Goal: Transaction & Acquisition: Obtain resource

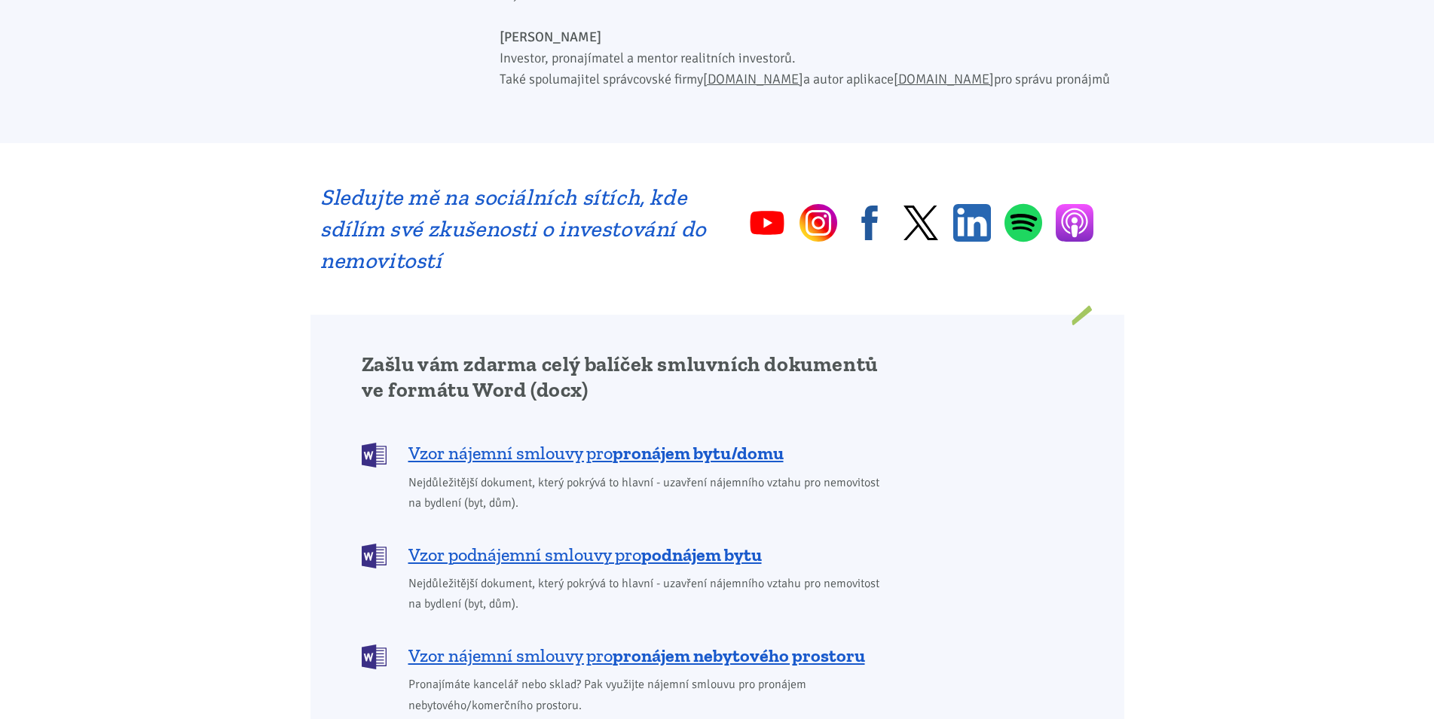
scroll to position [999, 0]
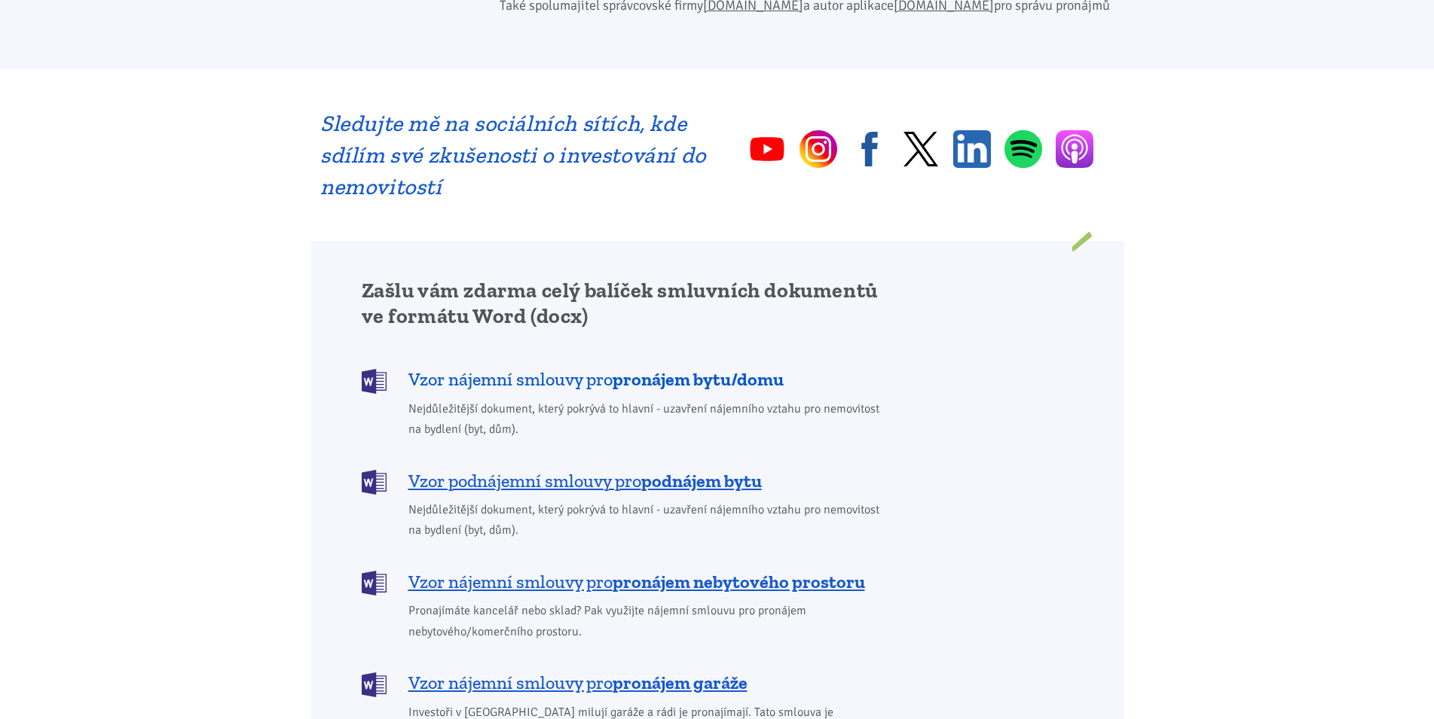
click at [716, 368] on b "pronájem bytu/domu" at bounding box center [697, 379] width 171 height 22
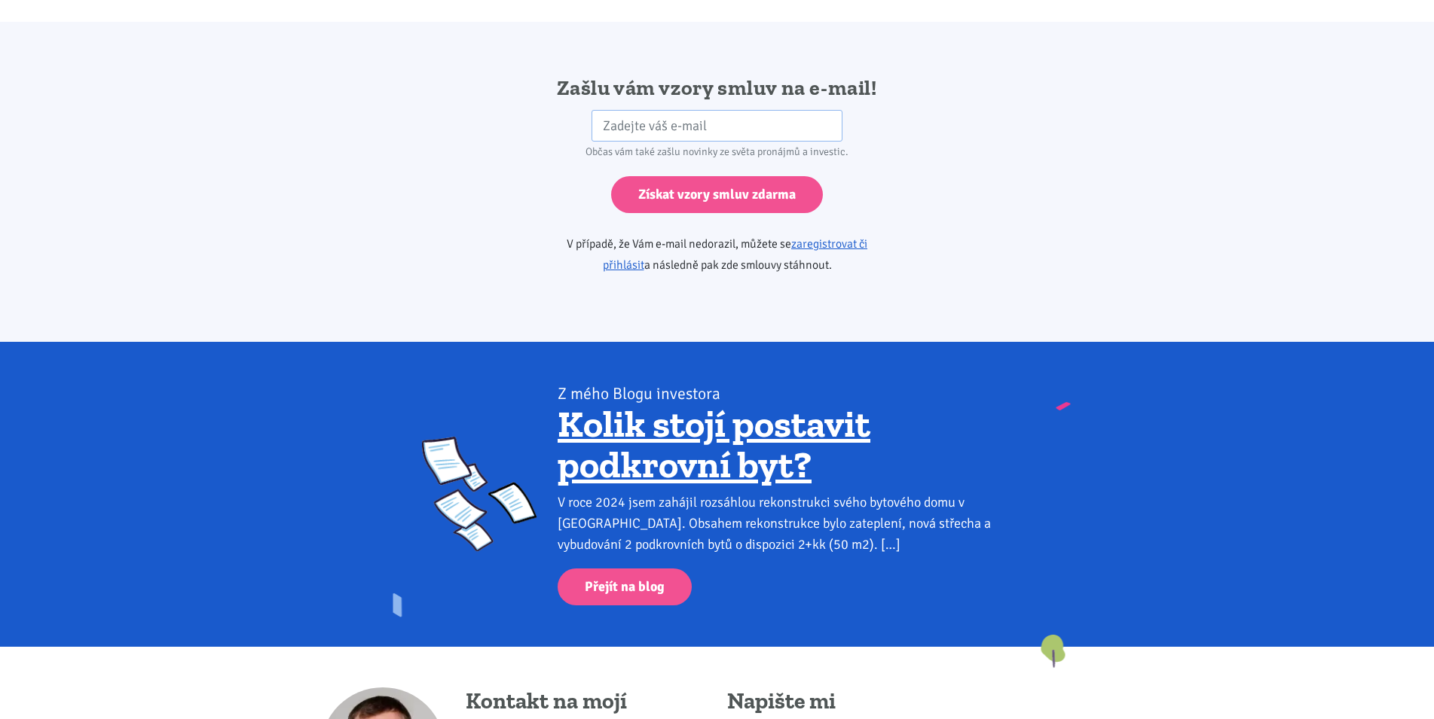
scroll to position [2516, 0]
click at [736, 109] on input "email" at bounding box center [716, 125] width 251 height 32
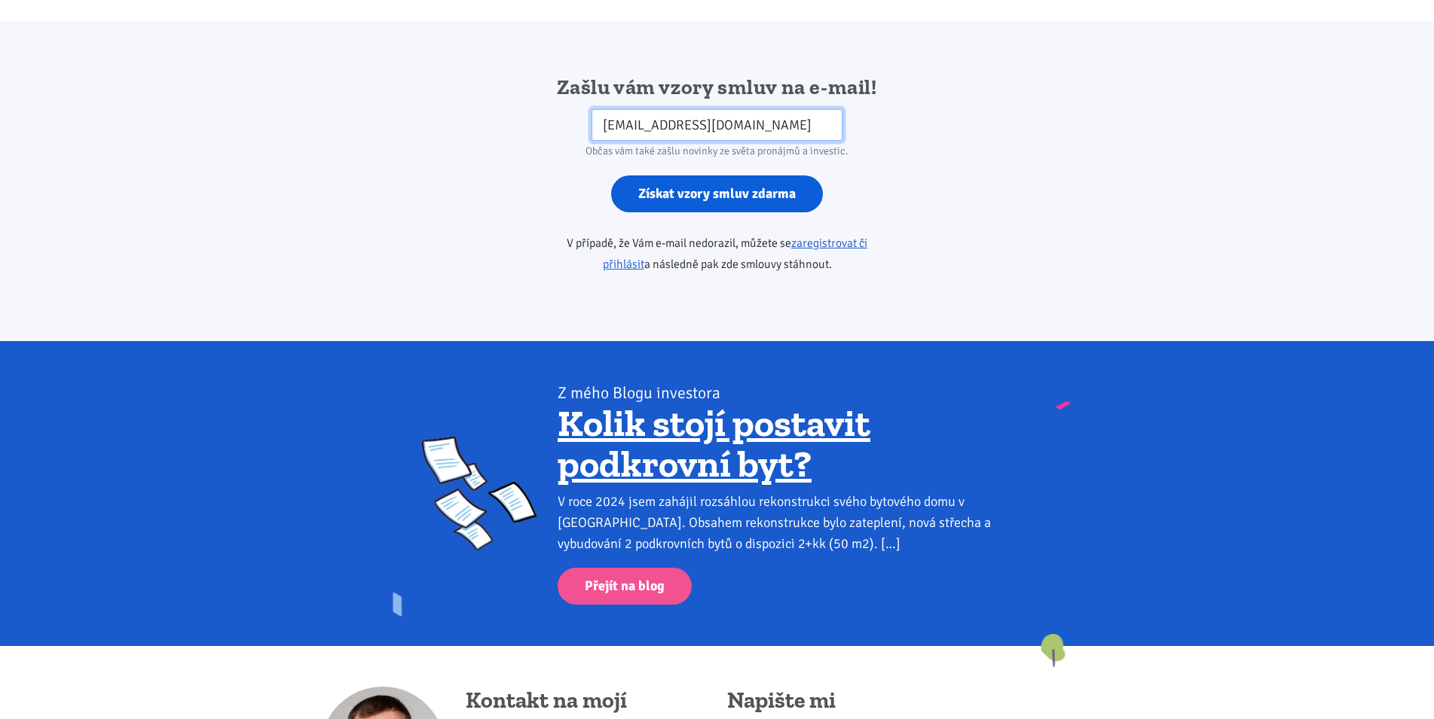
type input "[EMAIL_ADDRESS][DOMAIN_NAME]"
click at [701, 176] on input "Získat vzory smluv zdarma" at bounding box center [717, 194] width 212 height 37
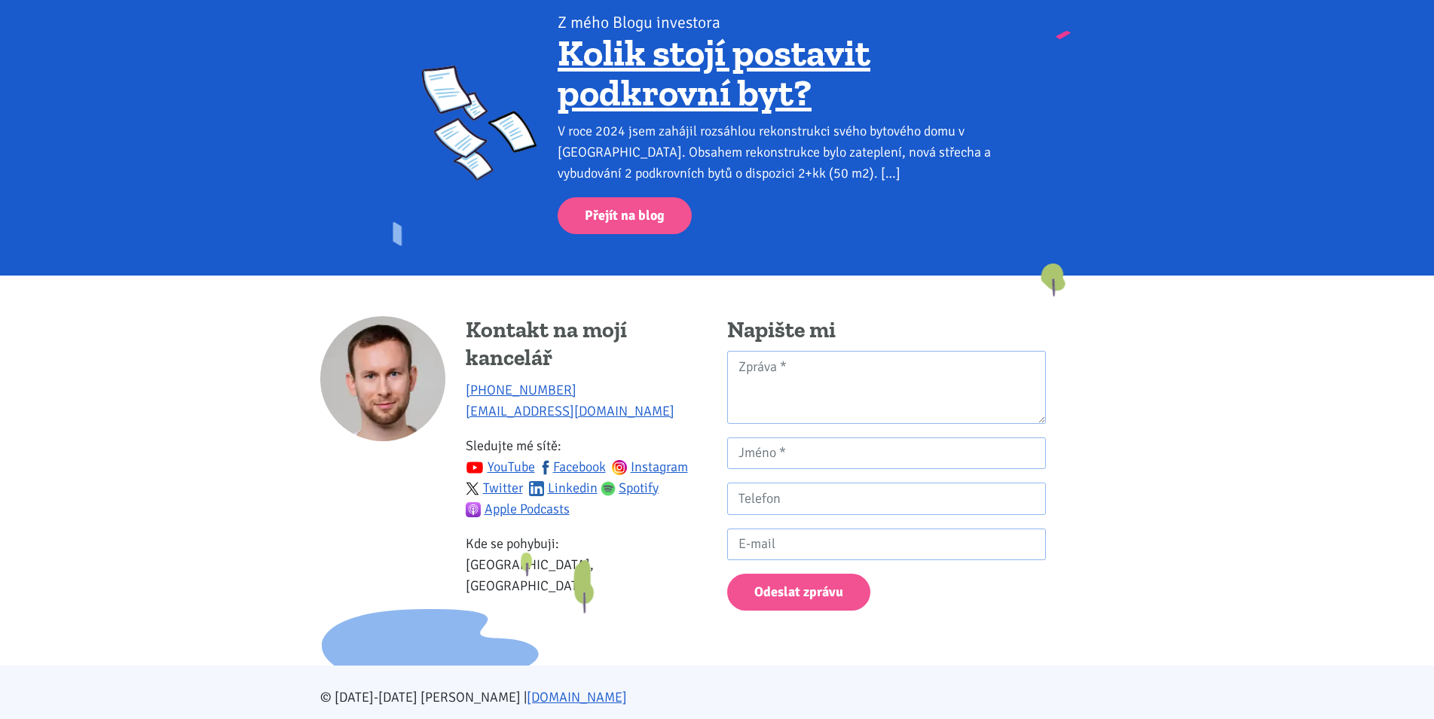
scroll to position [2891, 0]
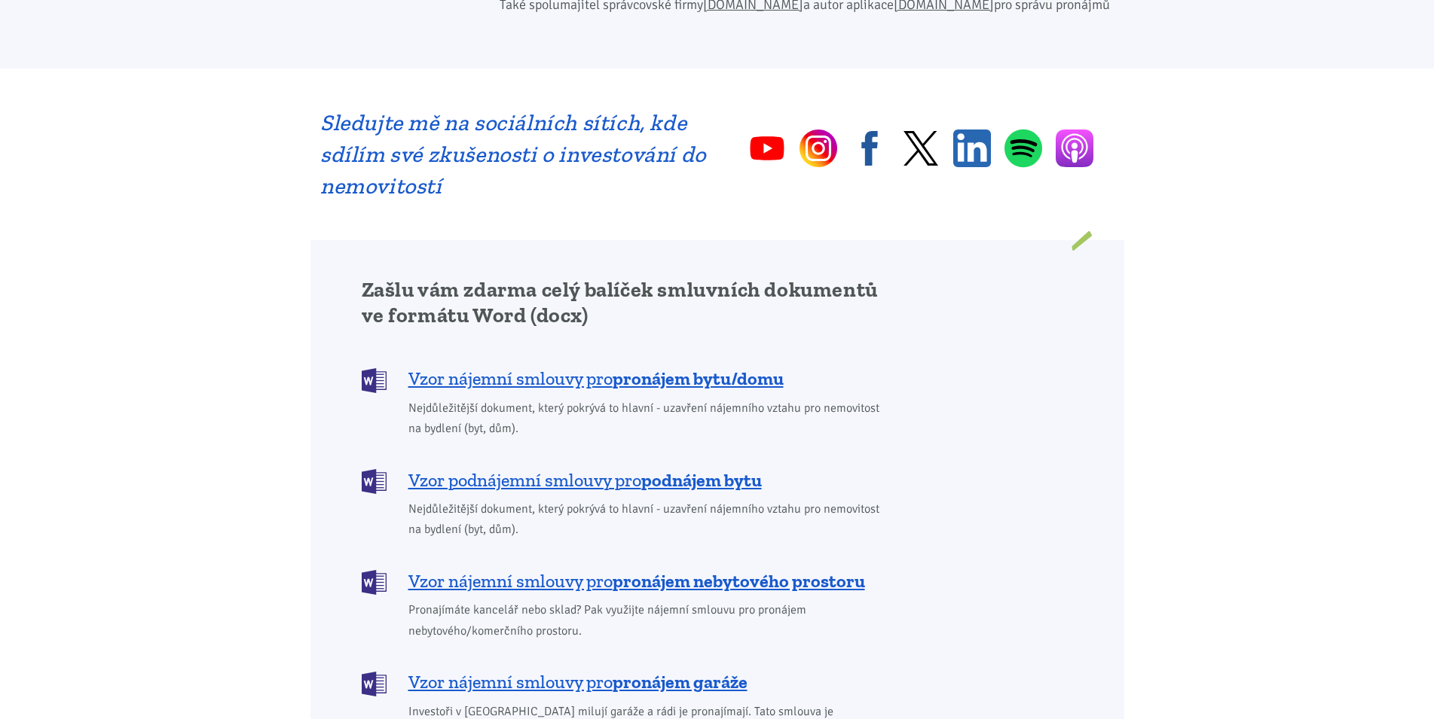
scroll to position [999, 0]
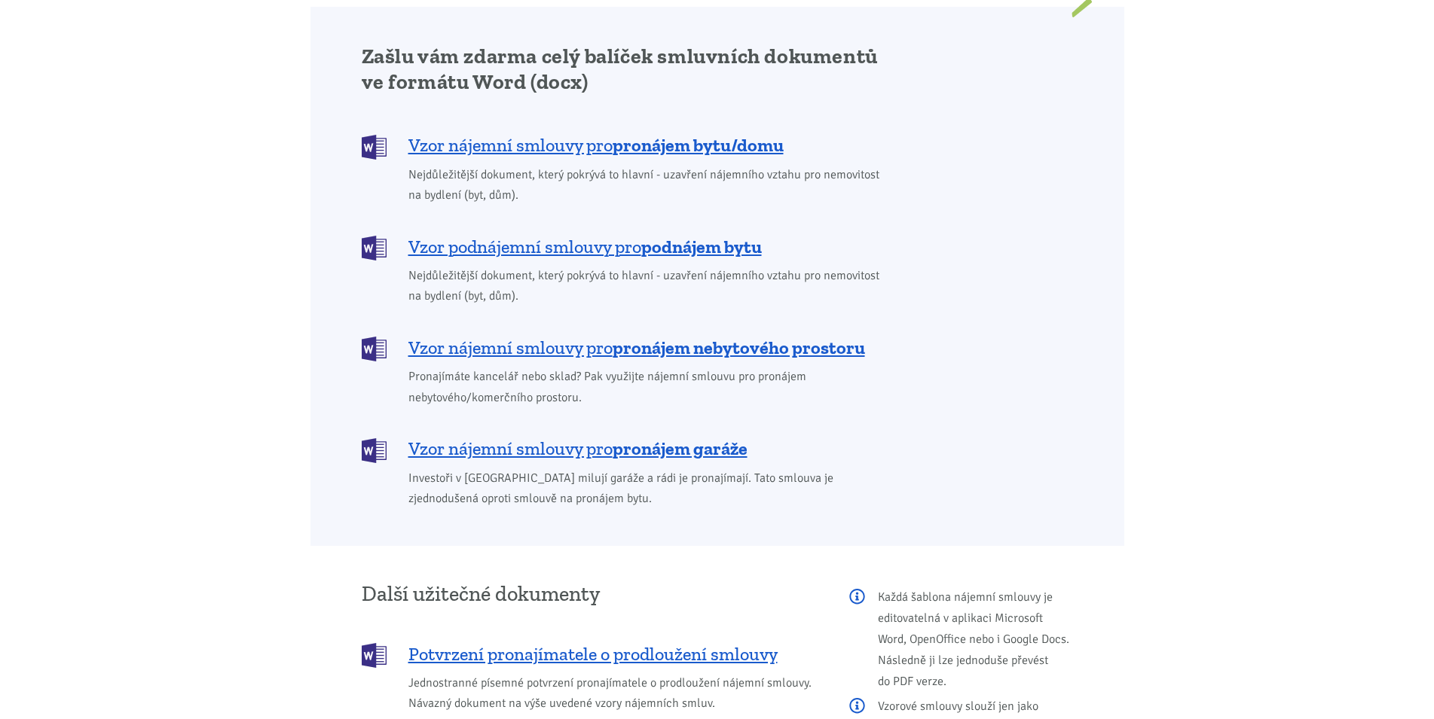
scroll to position [1230, 0]
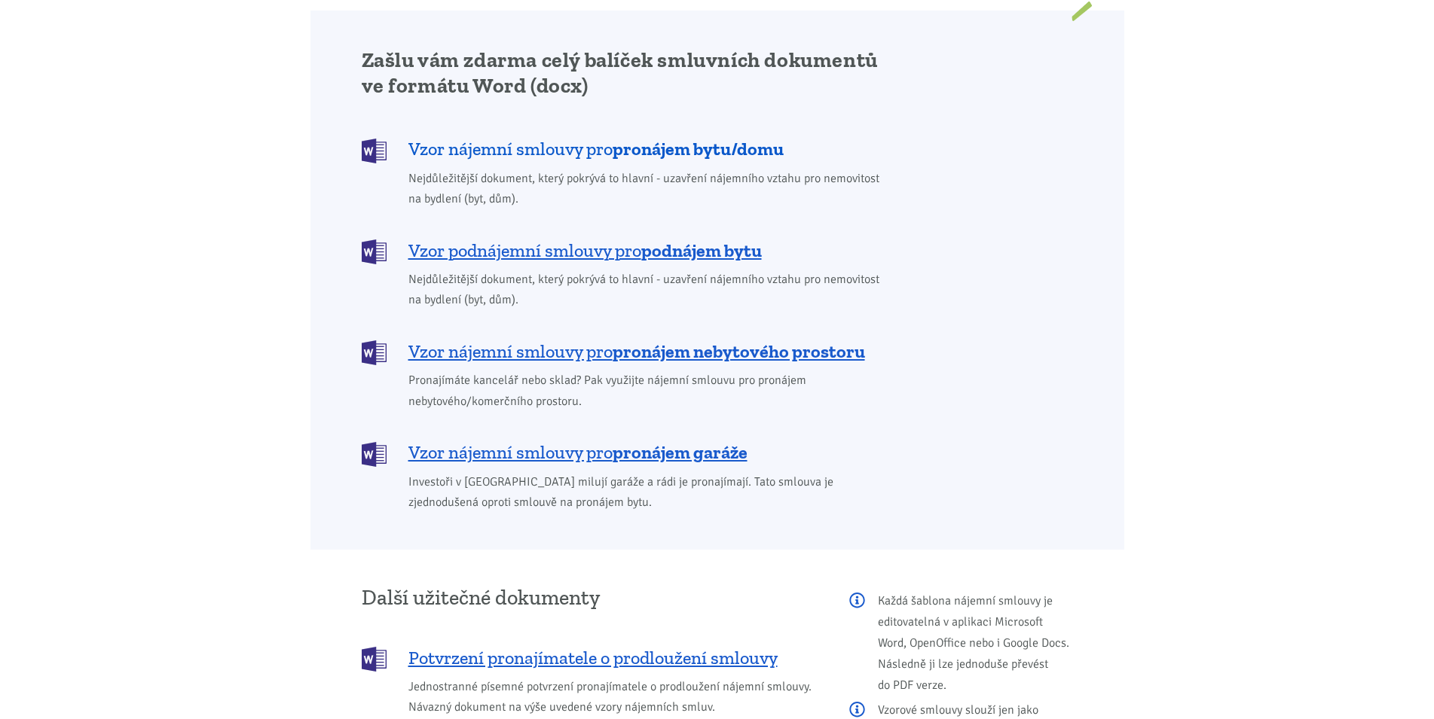
click at [630, 138] on b "pronájem bytu/domu" at bounding box center [697, 149] width 171 height 22
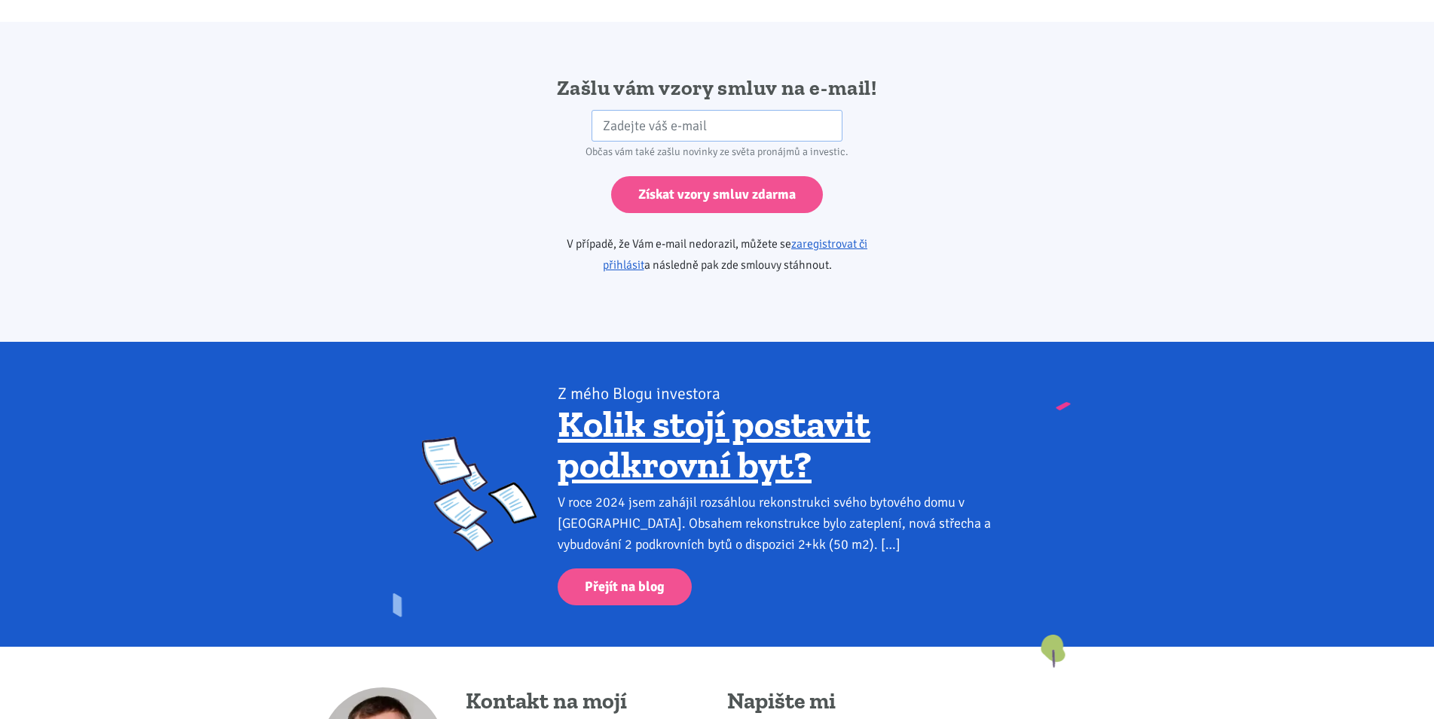
scroll to position [2516, 0]
click at [826, 236] on link "zaregistrovat či přihlásit" at bounding box center [735, 254] width 265 height 36
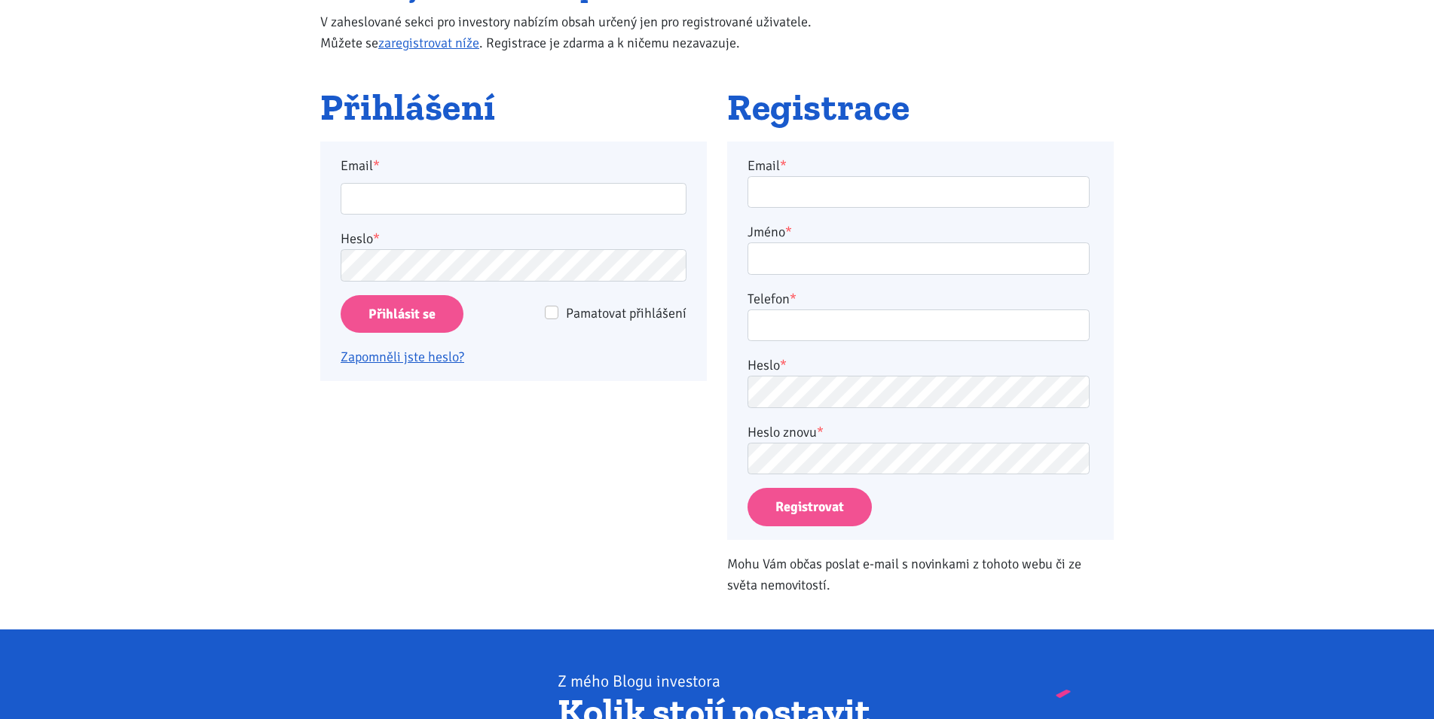
scroll to position [307, 0]
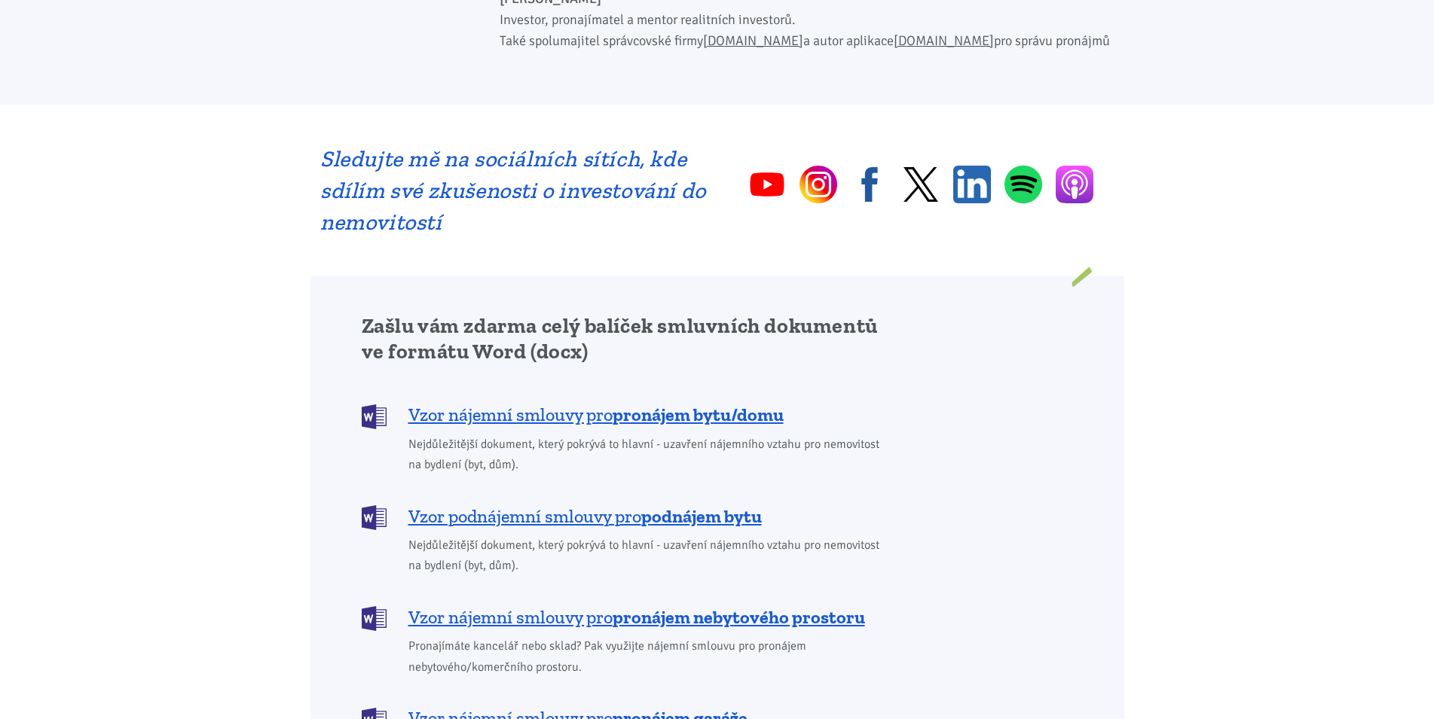
scroll to position [1076, 0]
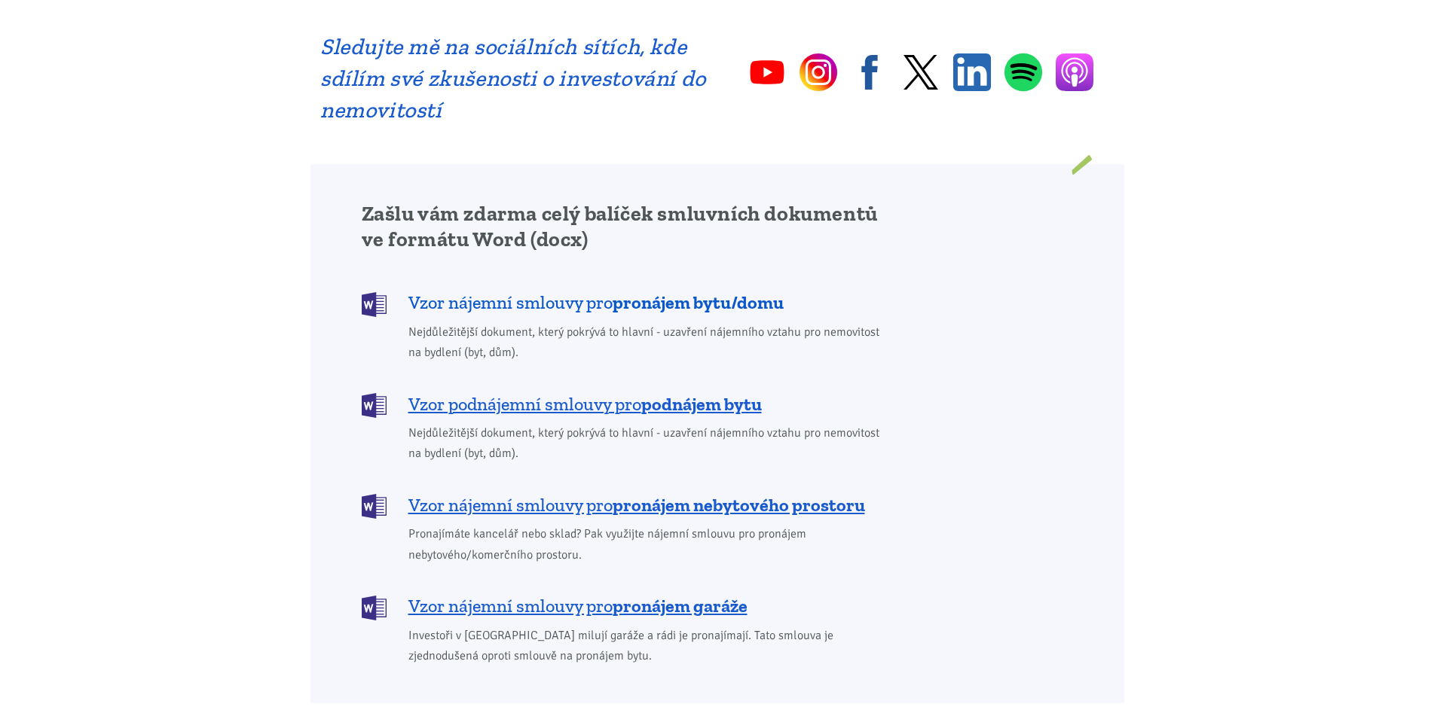
click at [746, 292] on b "pronájem bytu/domu" at bounding box center [697, 303] width 171 height 22
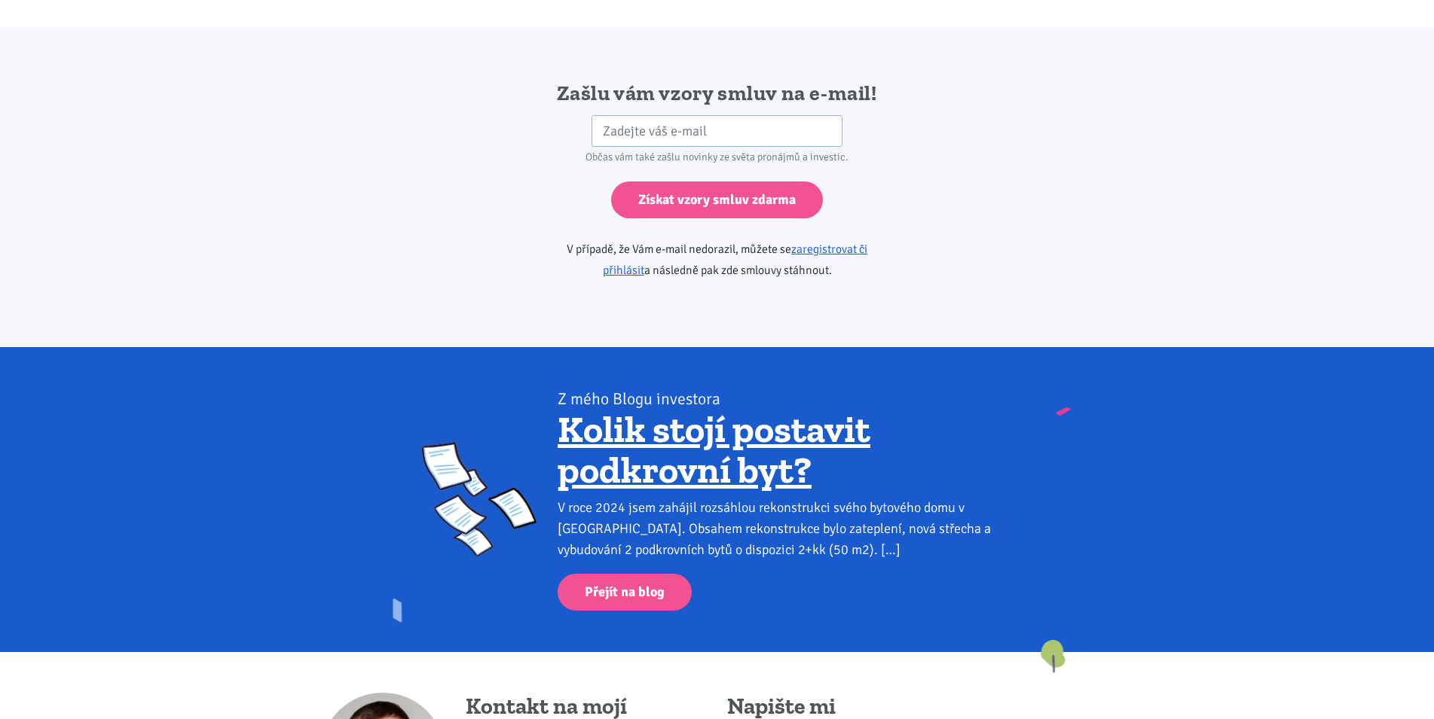
scroll to position [2516, 0]
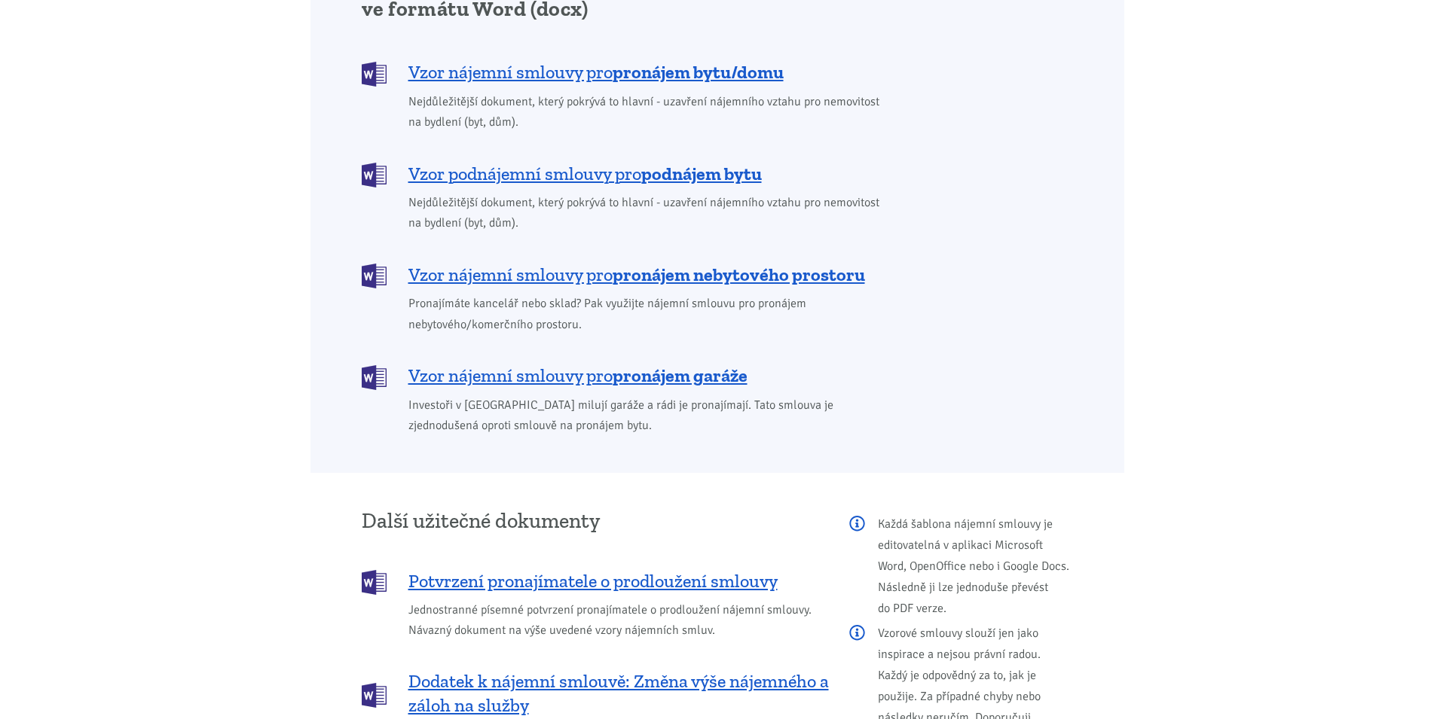
scroll to position [1537, 0]
